Goal: Information Seeking & Learning: Learn about a topic

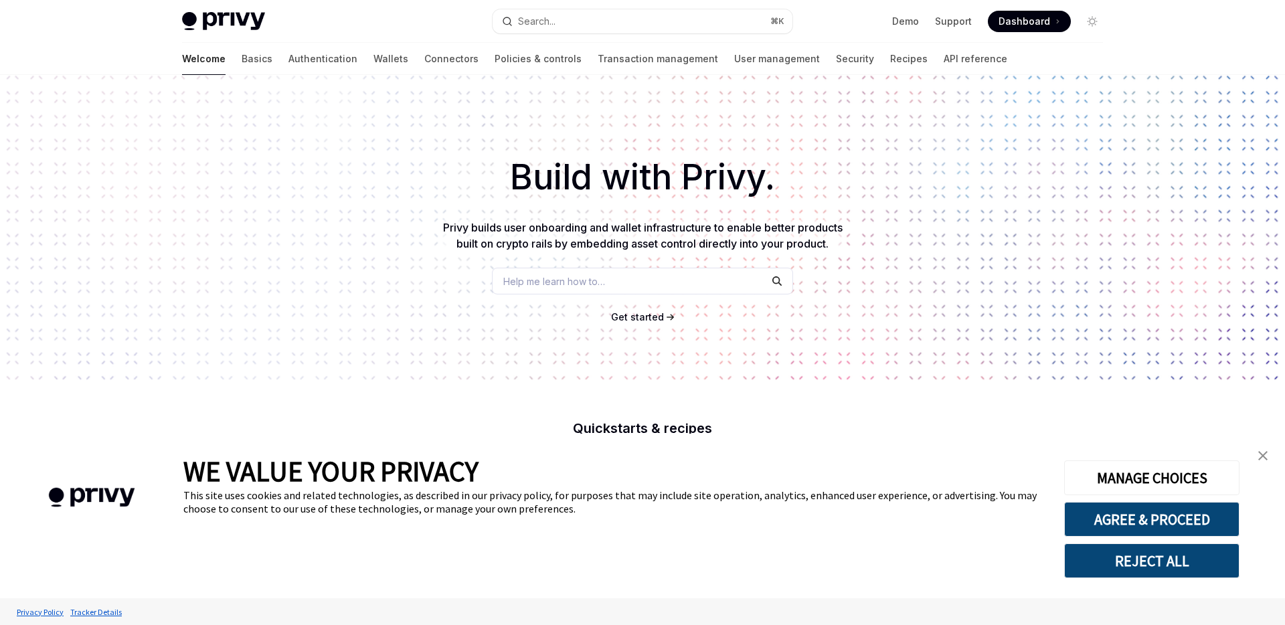
click at [1264, 458] on img "close banner" at bounding box center [1262, 455] width 9 height 9
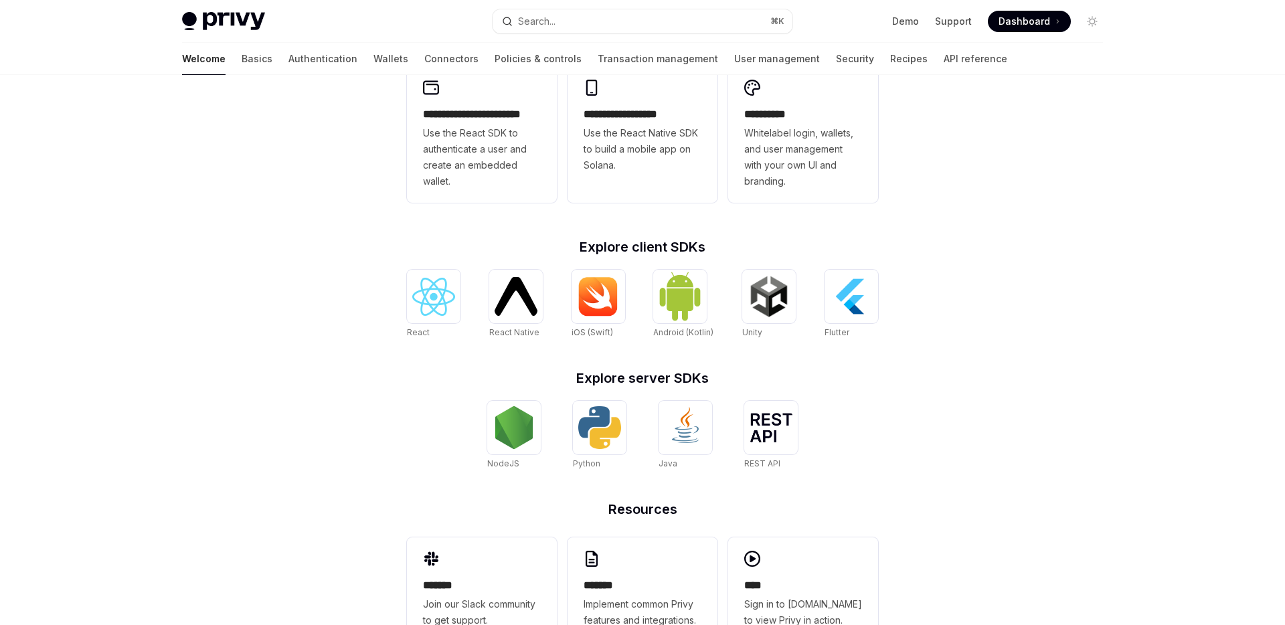
scroll to position [439, 0]
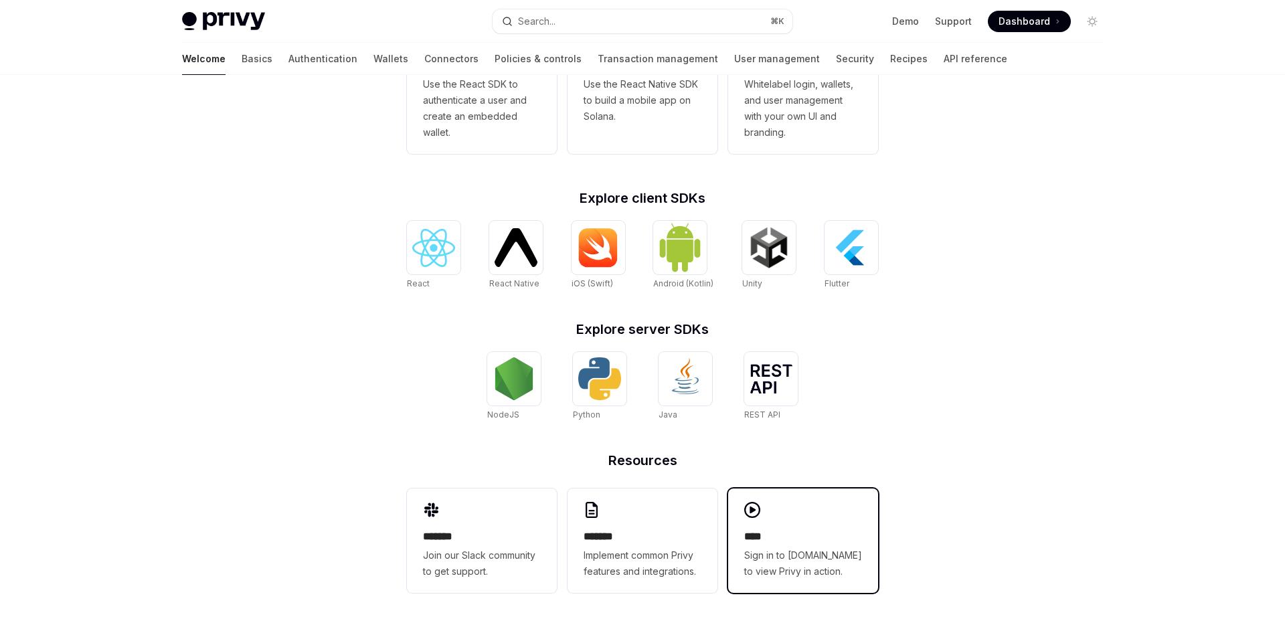
click at [787, 538] on h2 "****" at bounding box center [803, 537] width 118 height 16
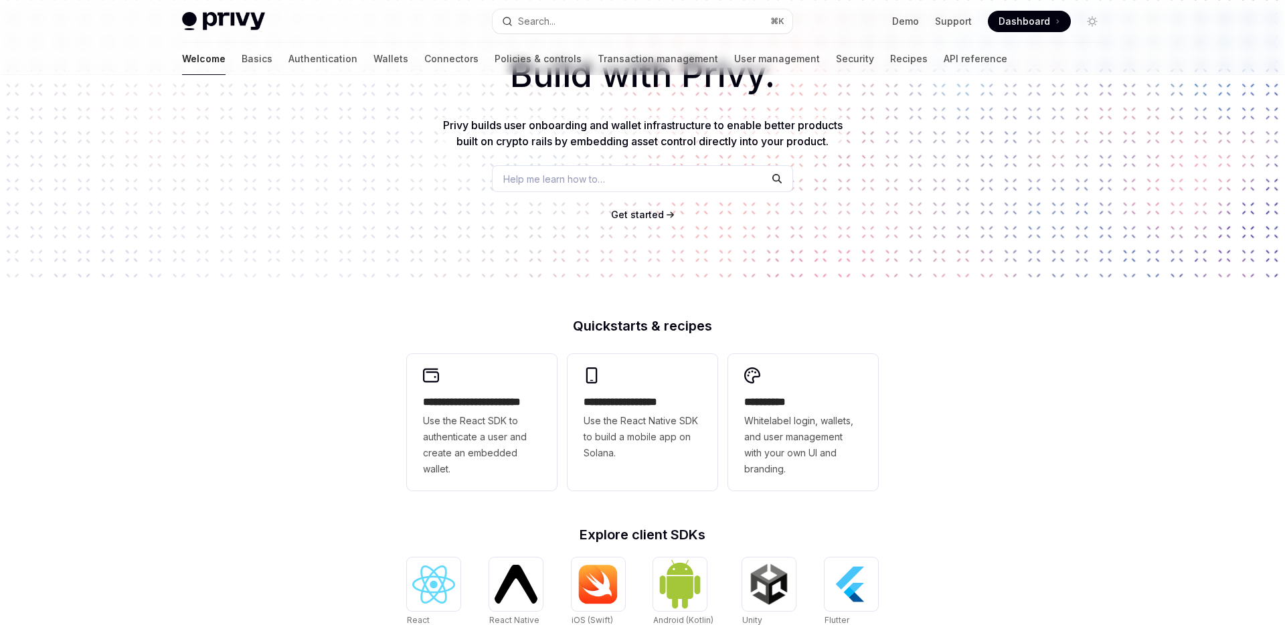
scroll to position [0, 0]
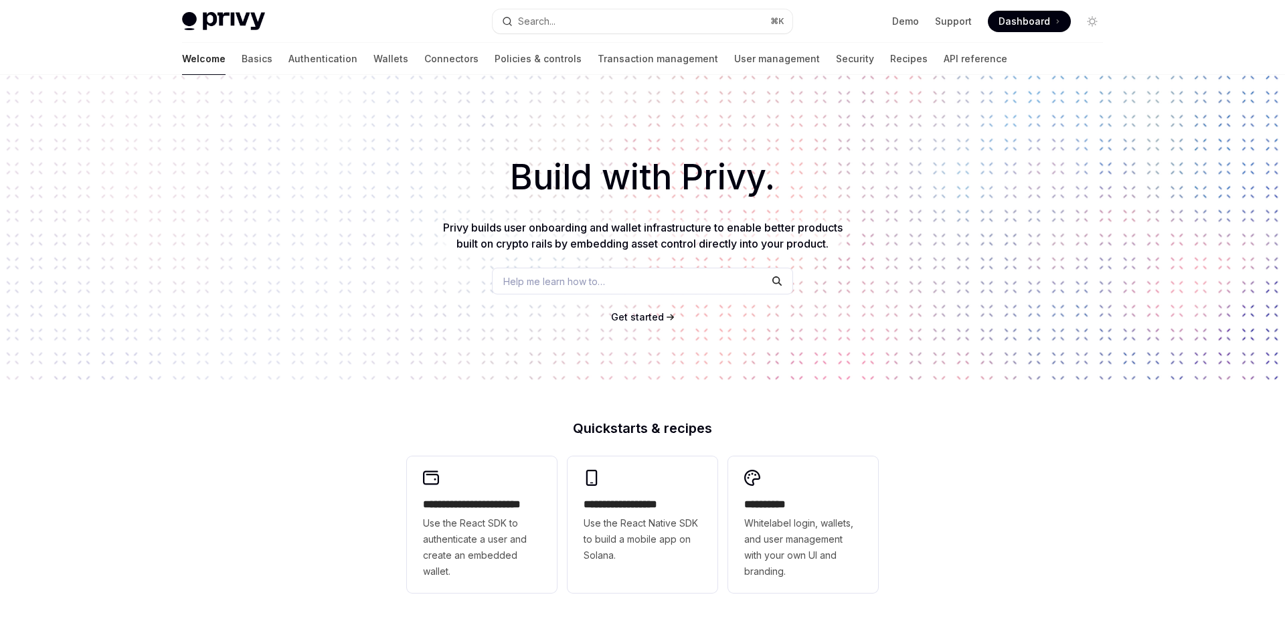
click at [660, 321] on span "Get started" at bounding box center [637, 316] width 53 height 11
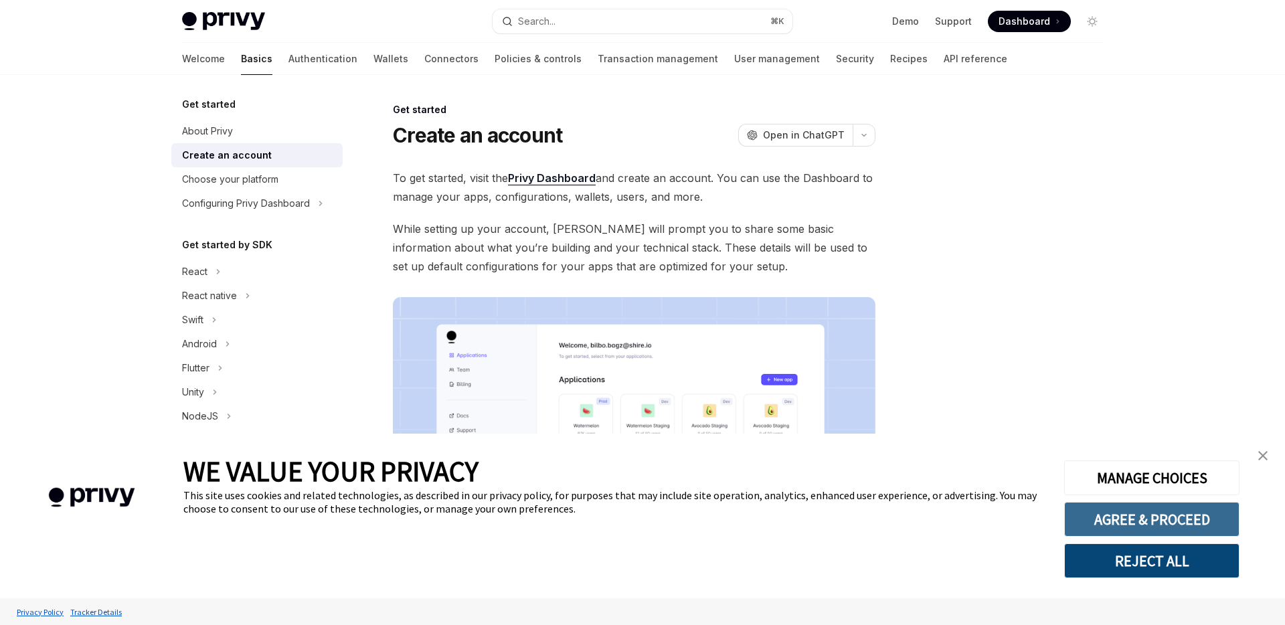
click at [1173, 521] on button "AGREE & PROCEED" at bounding box center [1151, 519] width 175 height 35
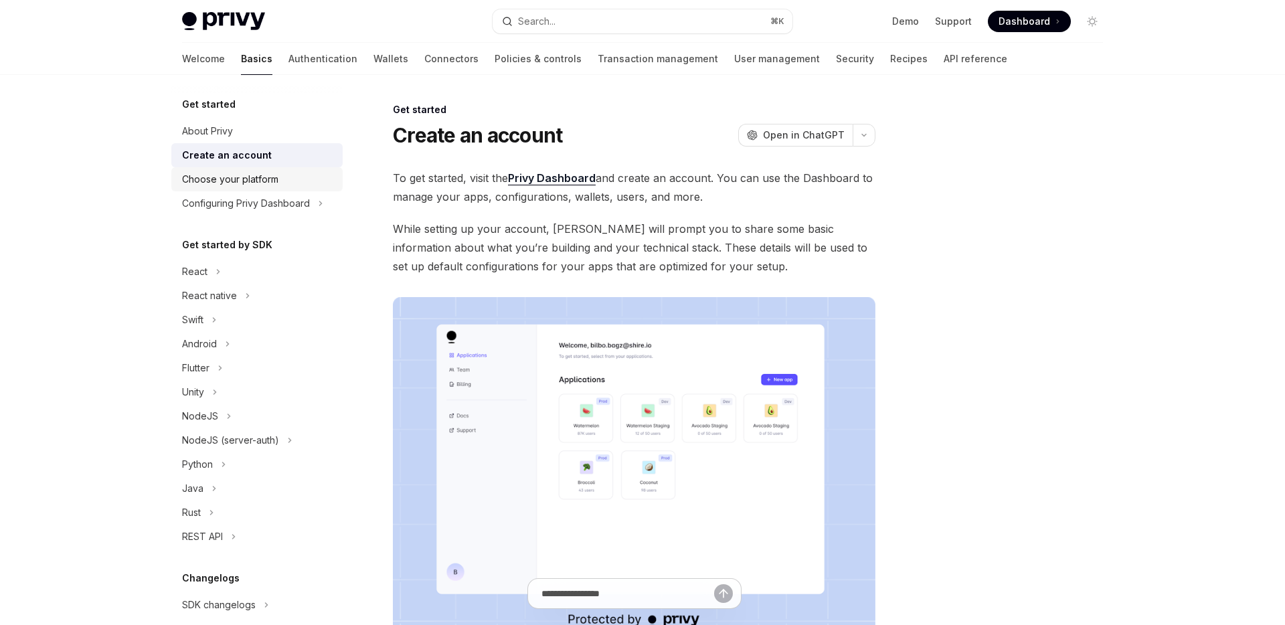
click at [238, 183] on div "Choose your platform" at bounding box center [230, 179] width 96 height 16
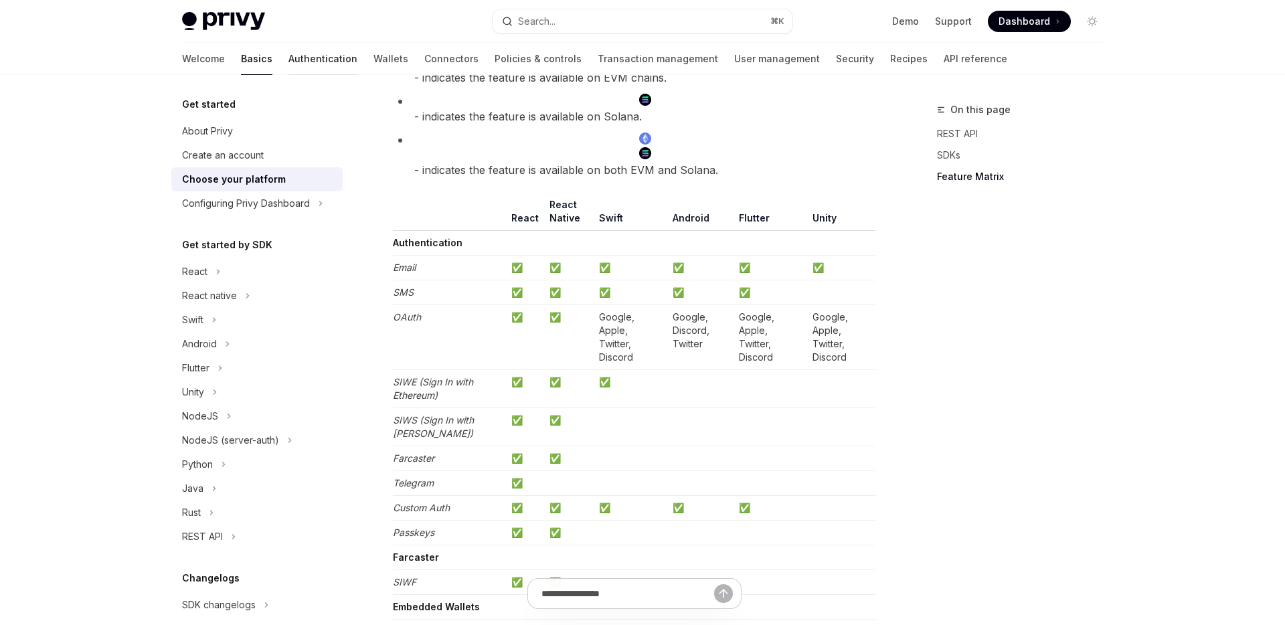
click at [288, 63] on link "Authentication" at bounding box center [322, 59] width 69 height 32
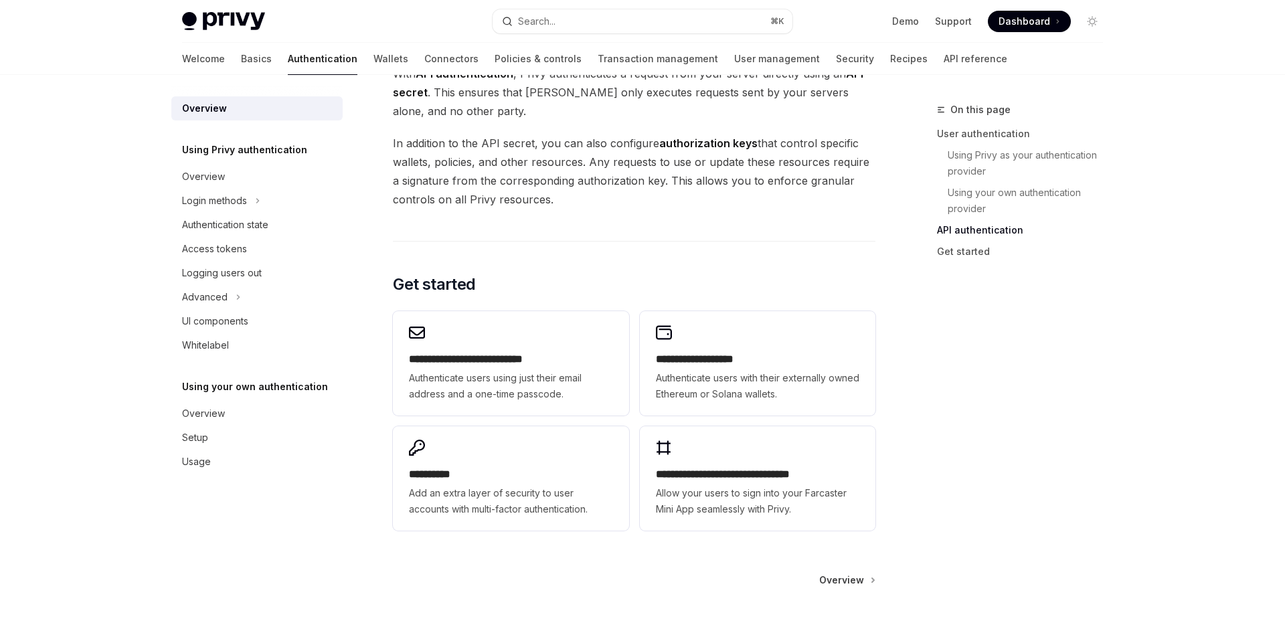
scroll to position [961, 0]
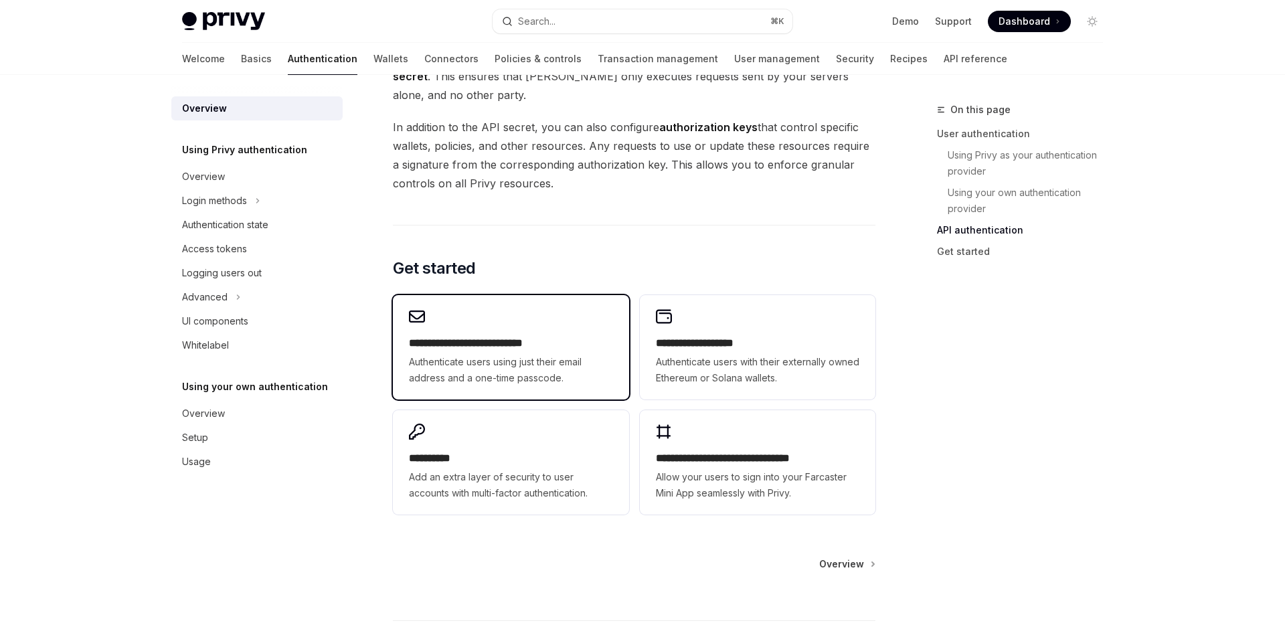
click at [509, 355] on span "Authenticate users using just their email address and a one-time passcode." at bounding box center [510, 370] width 203 height 32
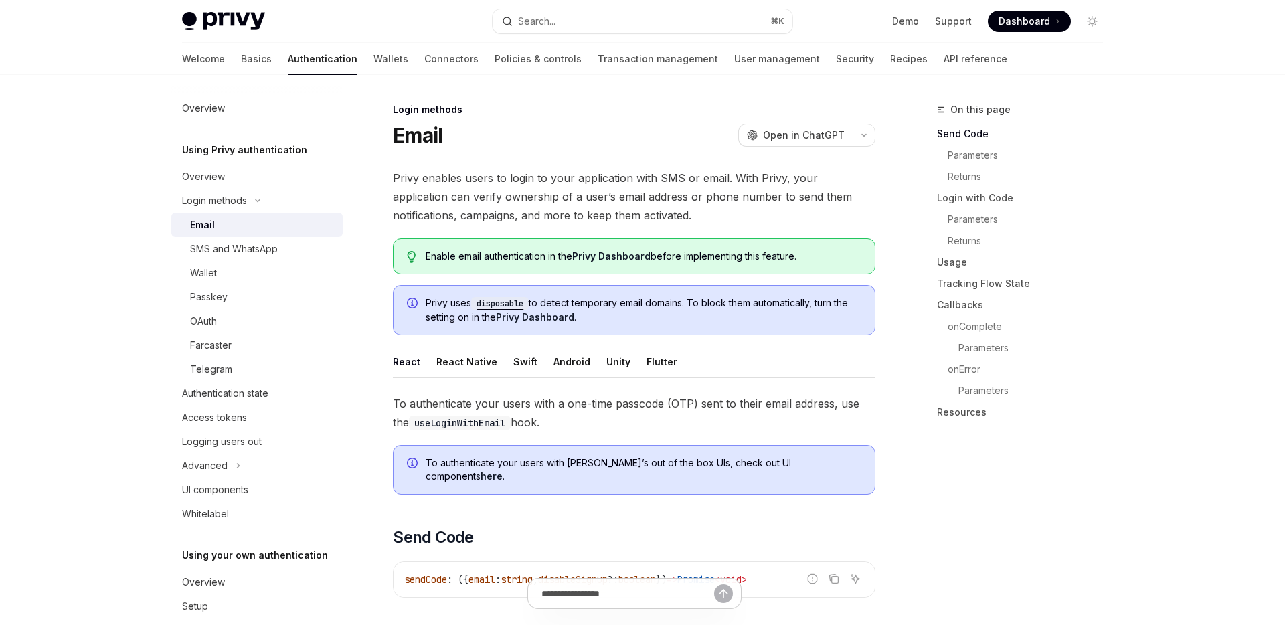
click at [469, 367] on div "React Native" at bounding box center [466, 361] width 61 height 31
click at [533, 373] on ul "React React Native Swift Android Unity Flutter" at bounding box center [634, 362] width 483 height 32
click at [519, 359] on div "Swift" at bounding box center [525, 361] width 24 height 31
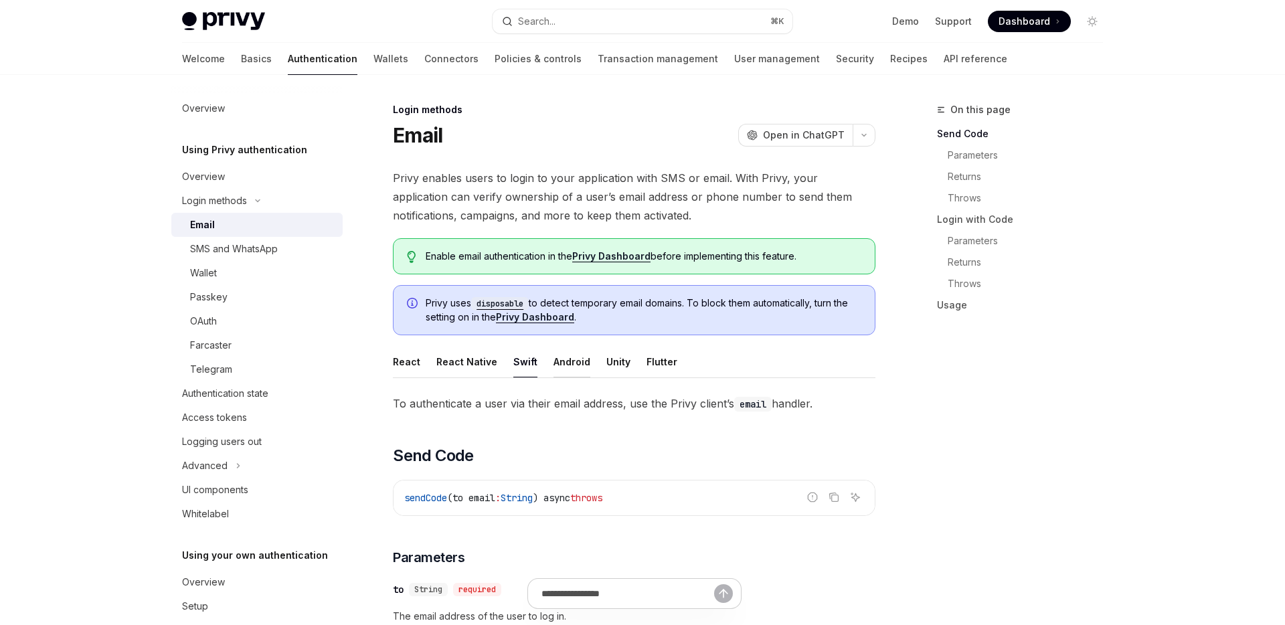
click at [554, 360] on div "Android" at bounding box center [572, 361] width 37 height 31
click at [606, 363] on div "Unity" at bounding box center [618, 361] width 24 height 31
click at [651, 365] on div "Flutter" at bounding box center [662, 361] width 31 height 31
click at [406, 360] on div "React" at bounding box center [406, 361] width 27 height 31
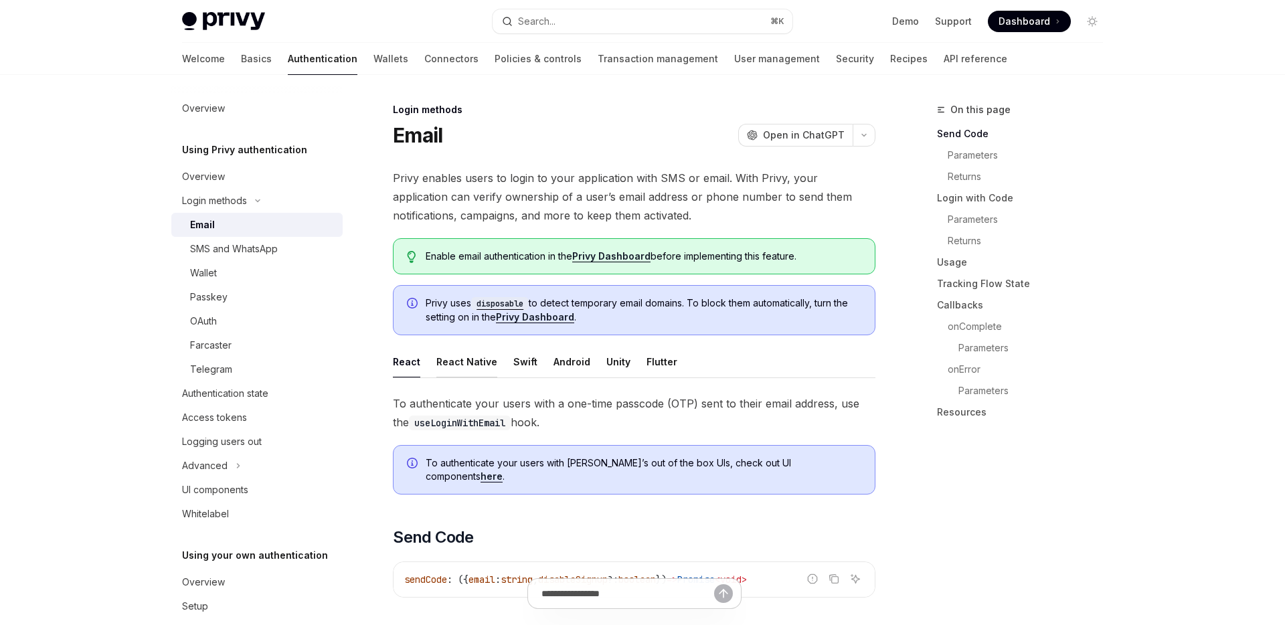
click at [471, 369] on div "React Native" at bounding box center [466, 361] width 61 height 31
click at [400, 355] on div "React" at bounding box center [406, 361] width 27 height 31
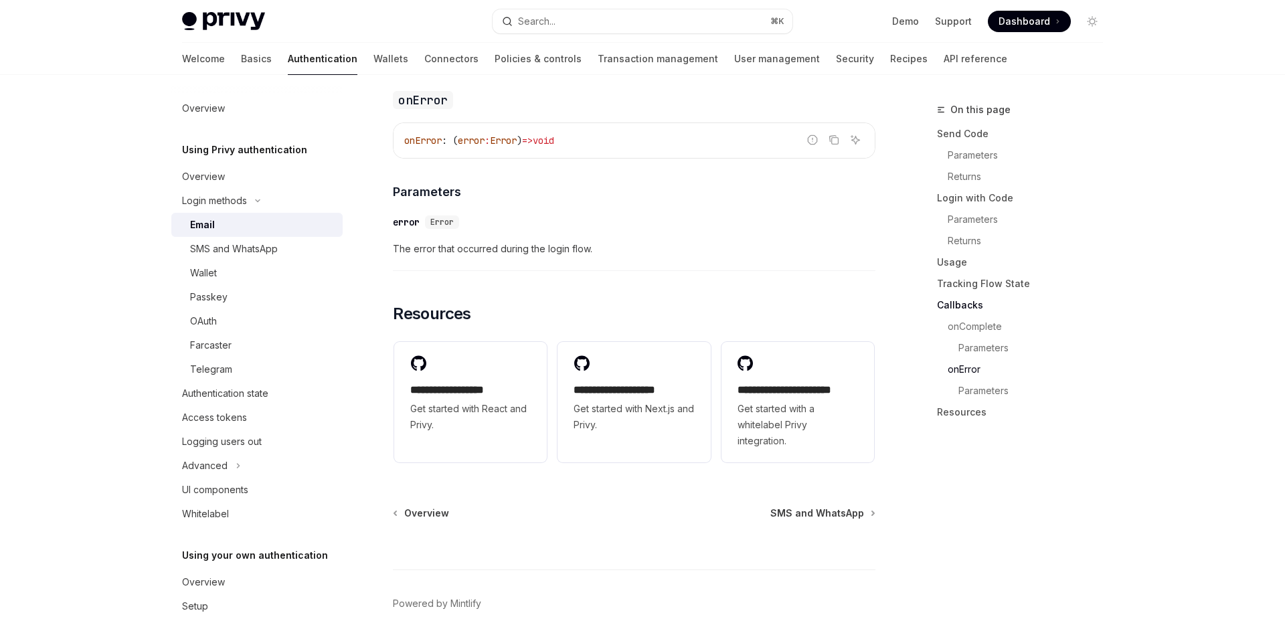
scroll to position [2678, 0]
click at [248, 396] on div "Authentication state" at bounding box center [225, 394] width 86 height 16
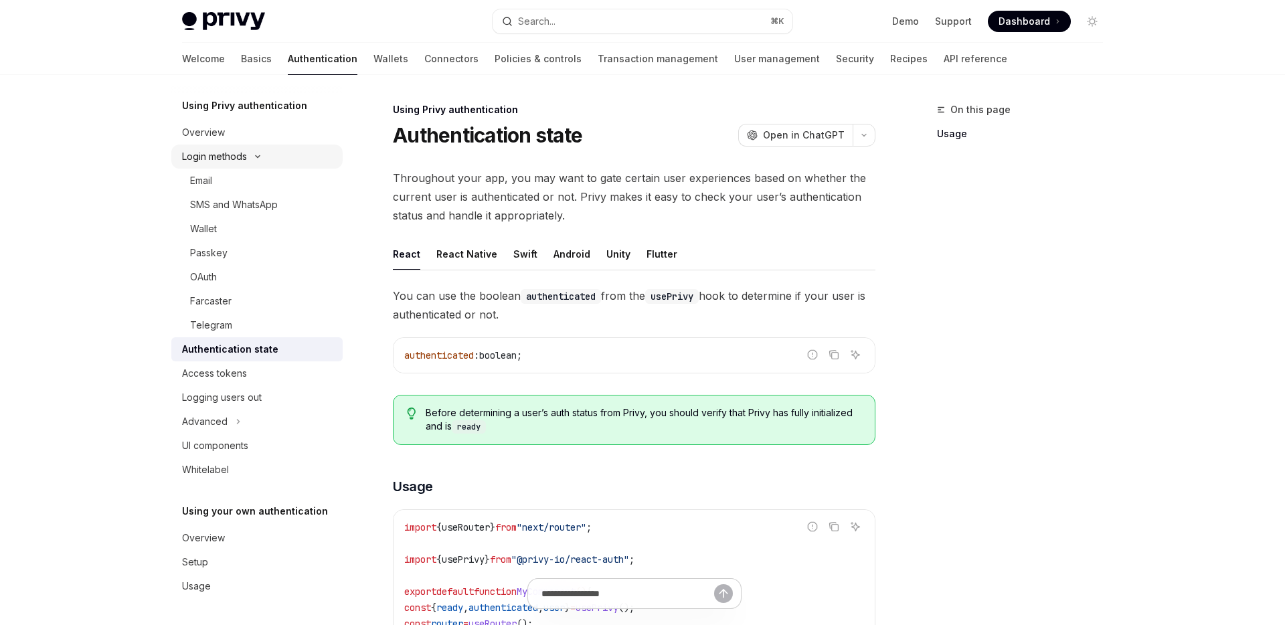
click at [253, 161] on button "Login methods" at bounding box center [256, 157] width 171 height 24
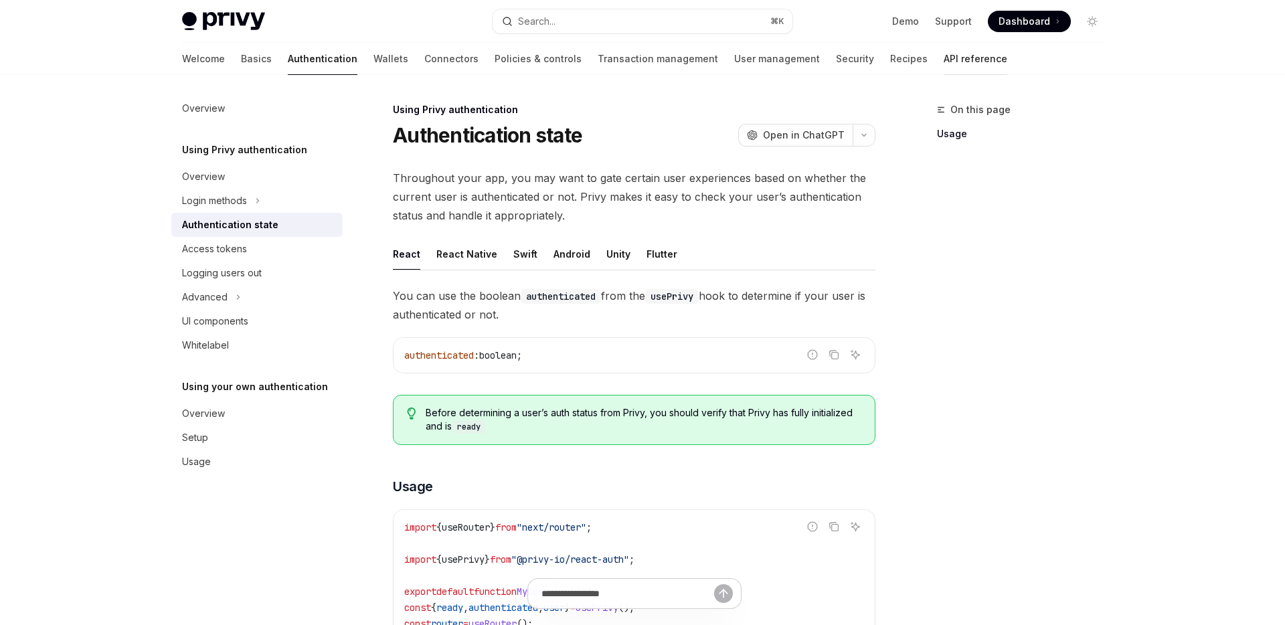
click at [944, 72] on link "API reference" at bounding box center [976, 59] width 64 height 32
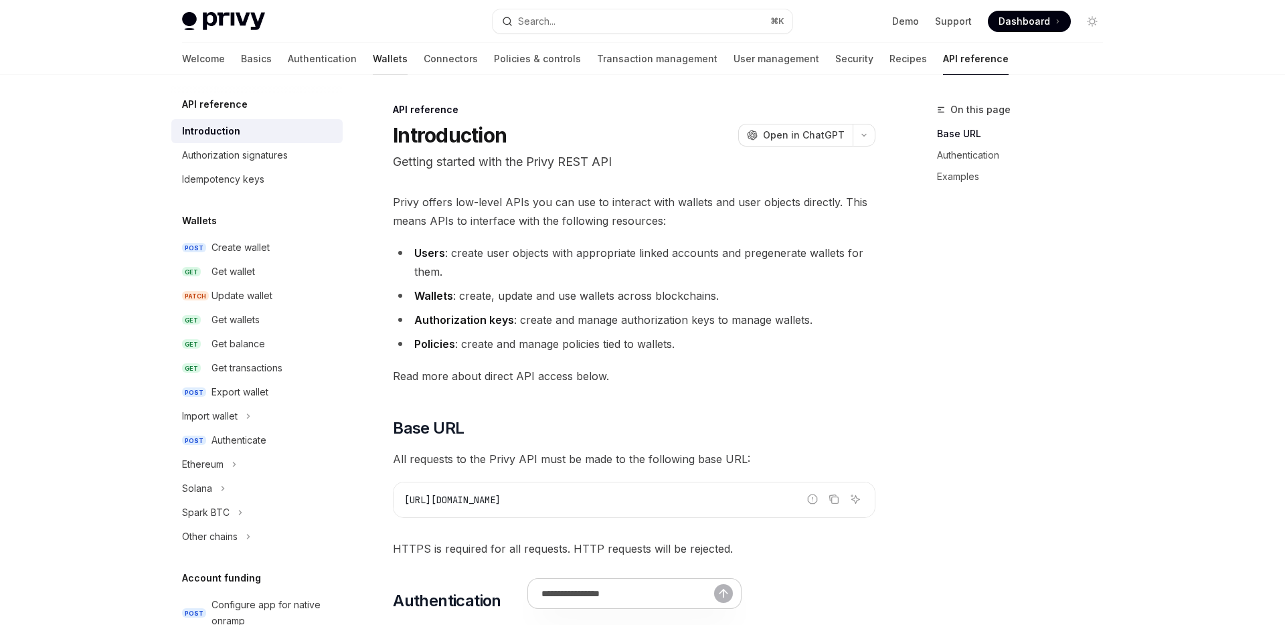
click at [373, 58] on link "Wallets" at bounding box center [390, 59] width 35 height 32
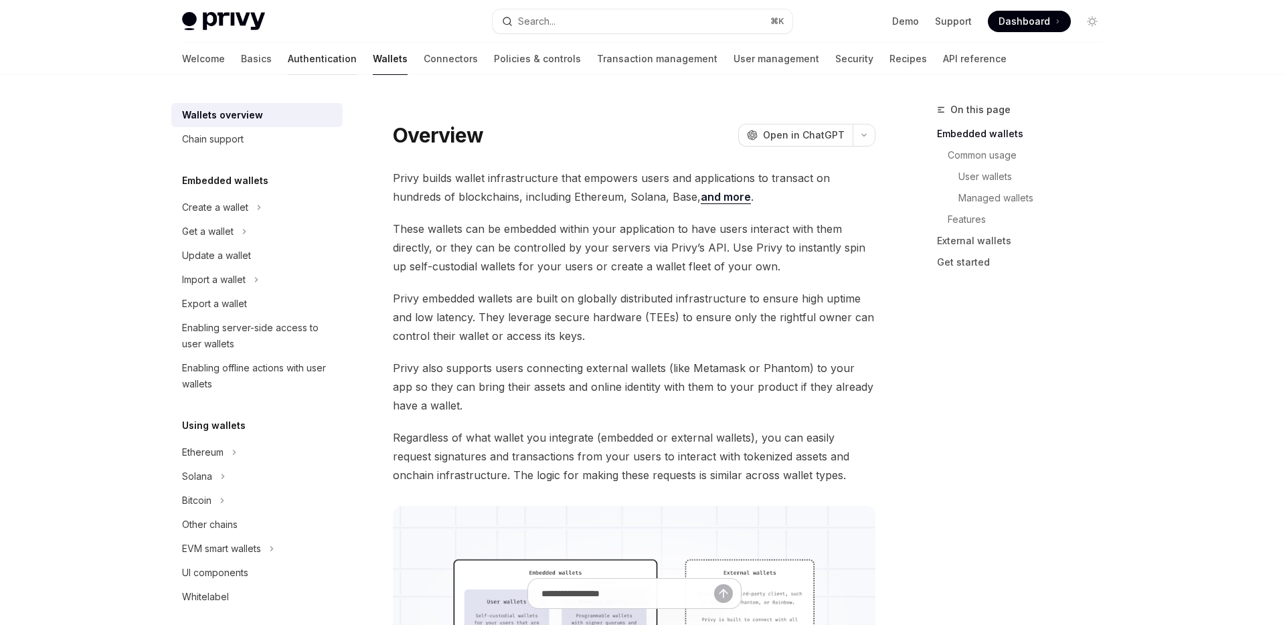
click at [288, 60] on link "Authentication" at bounding box center [322, 59] width 69 height 32
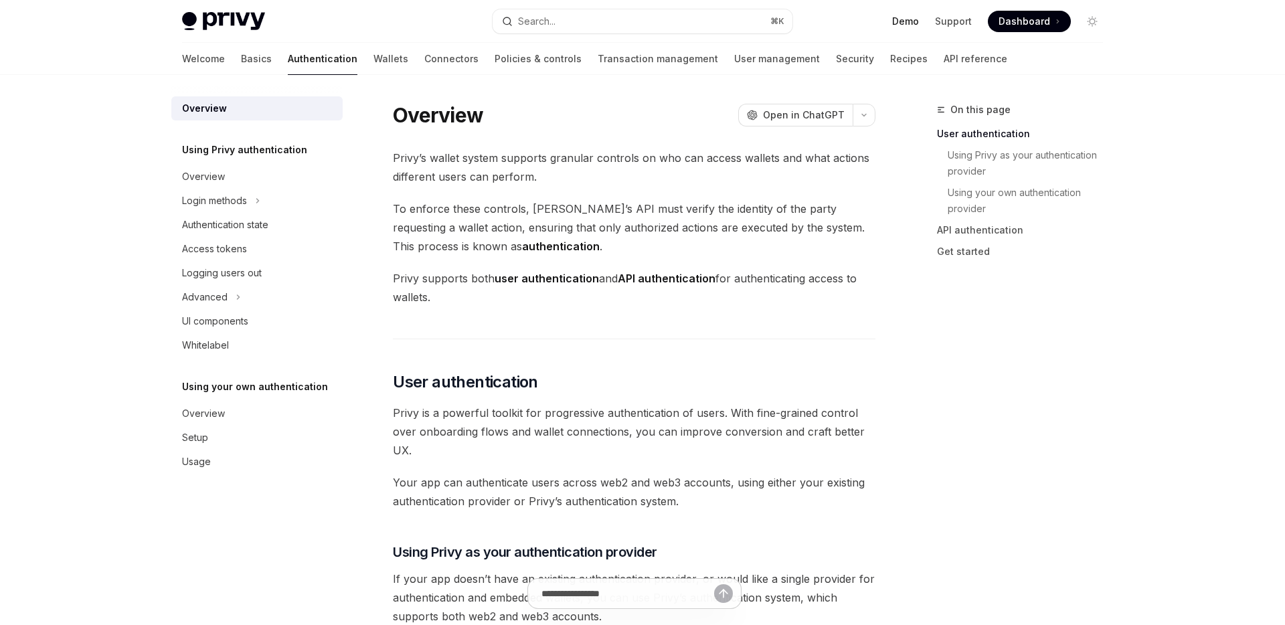
click at [912, 27] on link "Demo" at bounding box center [905, 21] width 27 height 13
click at [288, 66] on link "Authentication" at bounding box center [323, 59] width 70 height 32
click at [241, 69] on link "Basics" at bounding box center [256, 59] width 31 height 32
click at [241, 68] on link "Basics" at bounding box center [256, 59] width 31 height 32
type textarea "*"
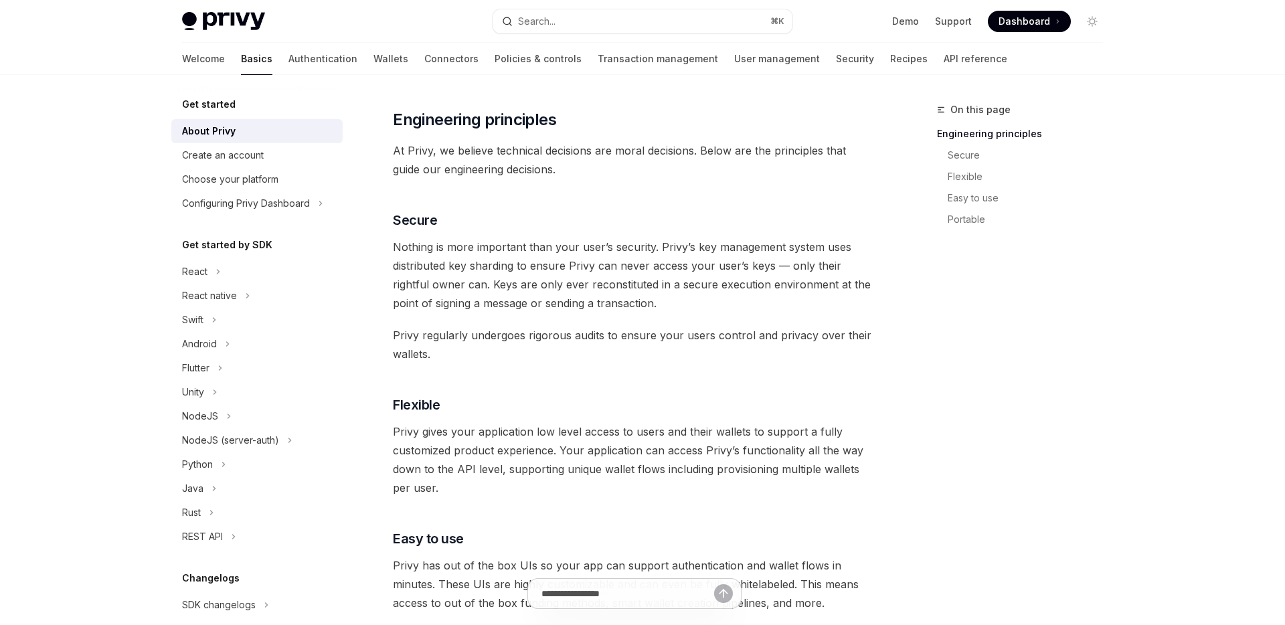
scroll to position [410, 0]
